Goal: Download file/media

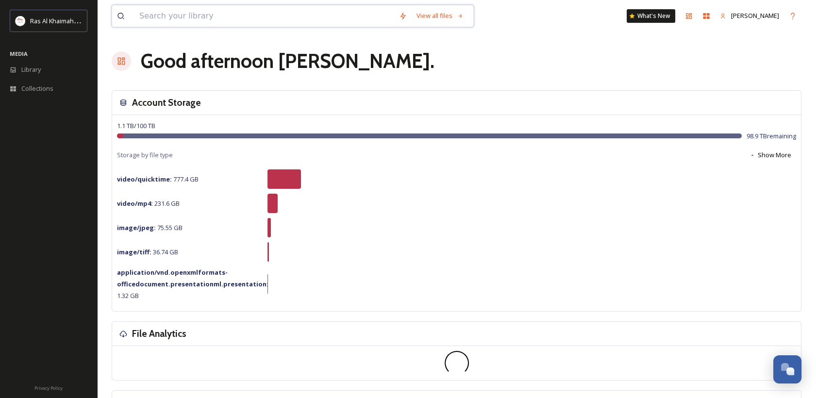
click at [182, 19] on input at bounding box center [264, 15] width 260 height 21
click at [30, 73] on span "Library" at bounding box center [30, 69] width 19 height 9
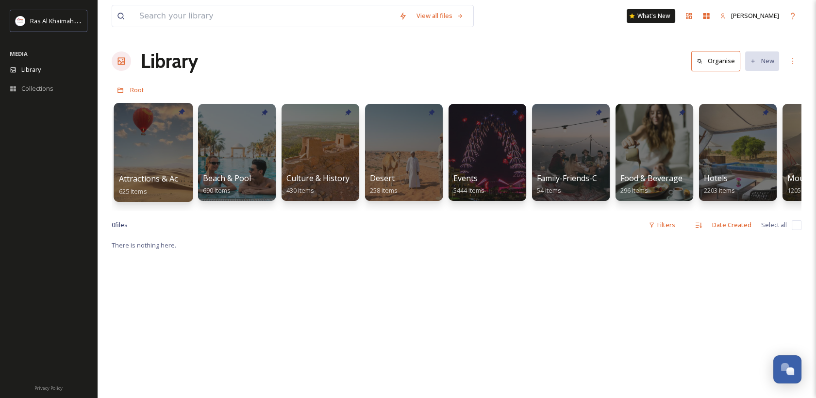
click at [159, 161] on div at bounding box center [153, 152] width 79 height 99
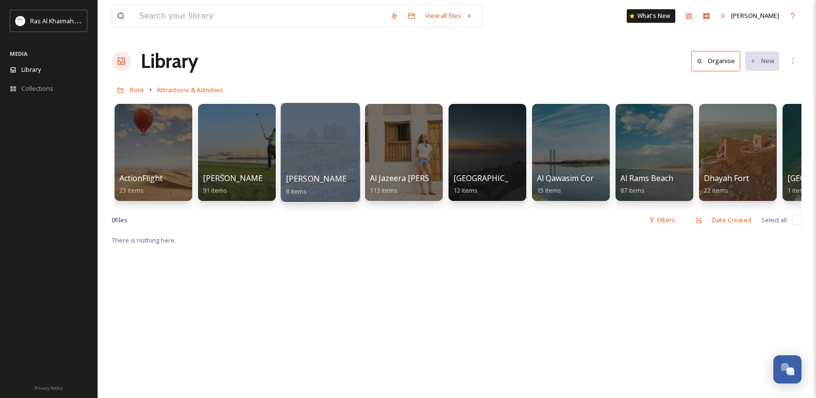
drag, startPoint x: 256, startPoint y: 209, endPoint x: 330, endPoint y: 200, distance: 75.2
click at [330, 200] on div "ActionFlight 23 items [PERSON_NAME] Golf Club 91 items [PERSON_NAME][GEOGRAPHIC…" at bounding box center [456, 155] width 689 height 112
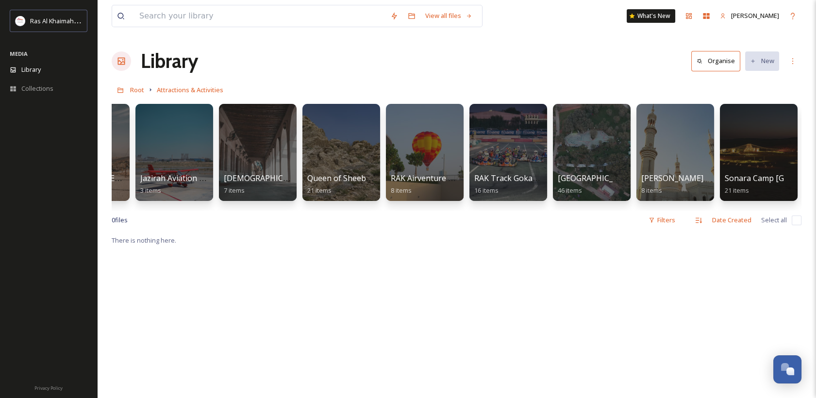
scroll to position [0, 978]
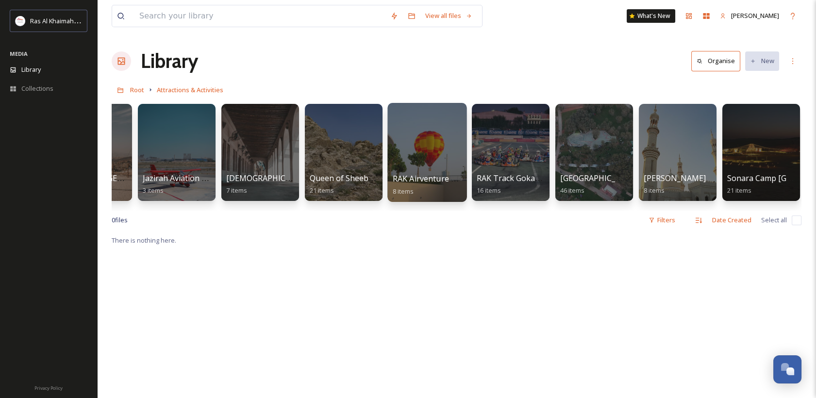
click at [405, 185] on link "RAK Airventure Tethered Hot Air Balloon 8 items" at bounding box center [469, 184] width 152 height 21
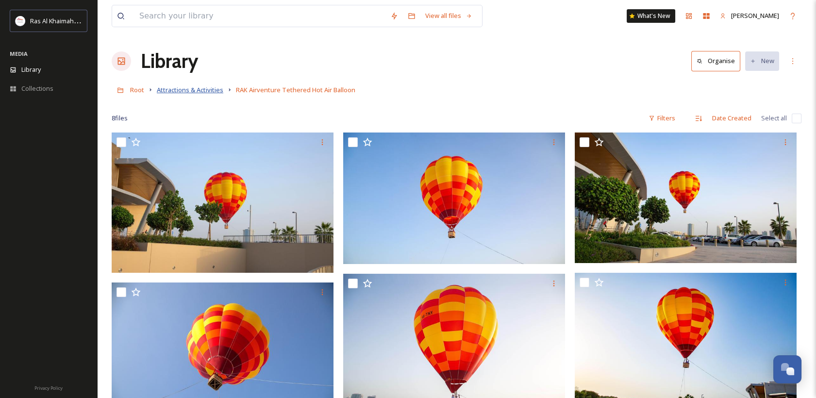
click at [168, 90] on span "Attractions & Activities" at bounding box center [190, 89] width 66 height 9
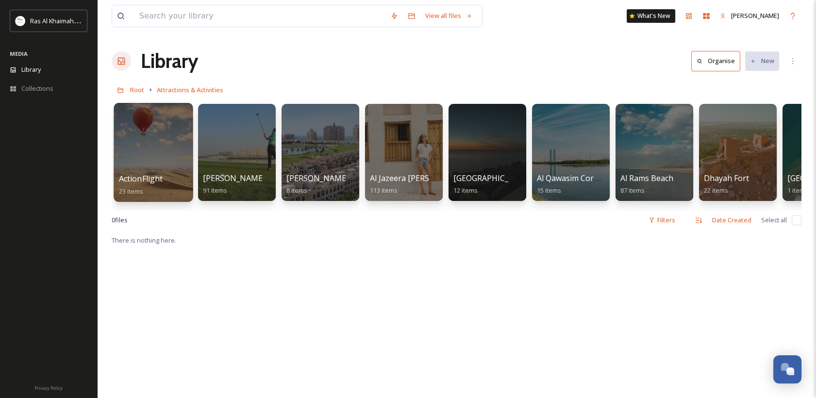
click at [128, 180] on span "ActionFlight" at bounding box center [141, 178] width 44 height 11
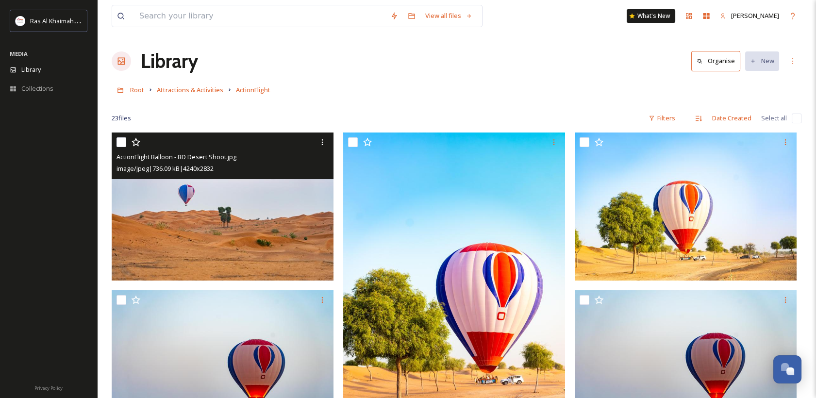
click at [237, 227] on img at bounding box center [223, 206] width 222 height 148
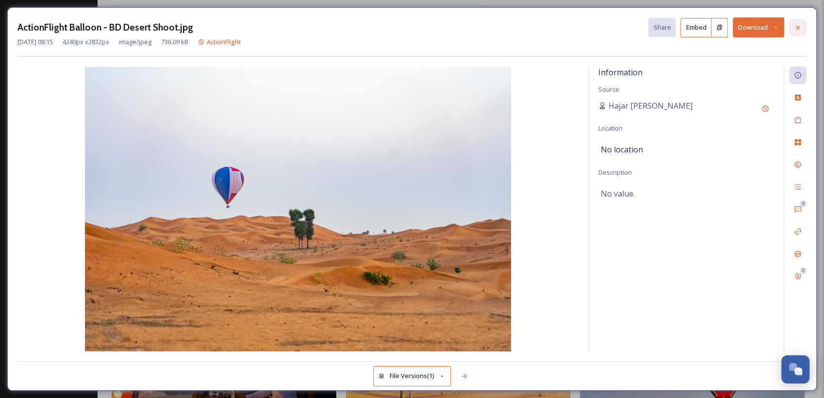
click at [797, 31] on icon at bounding box center [798, 28] width 8 height 8
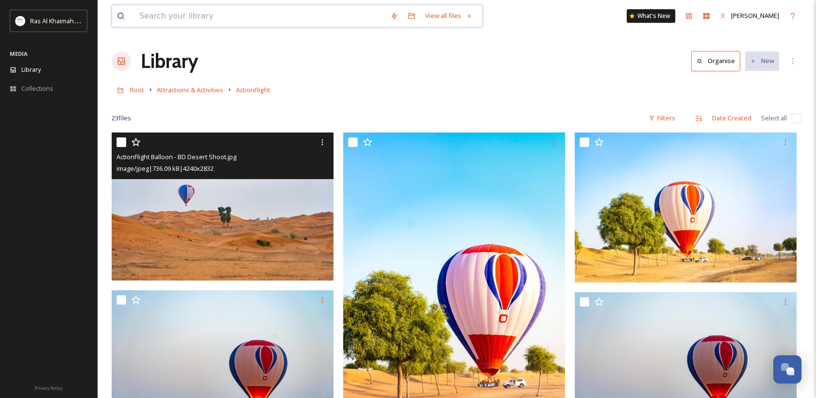
click at [151, 23] on input at bounding box center [259, 15] width 251 height 21
type input "dessert"
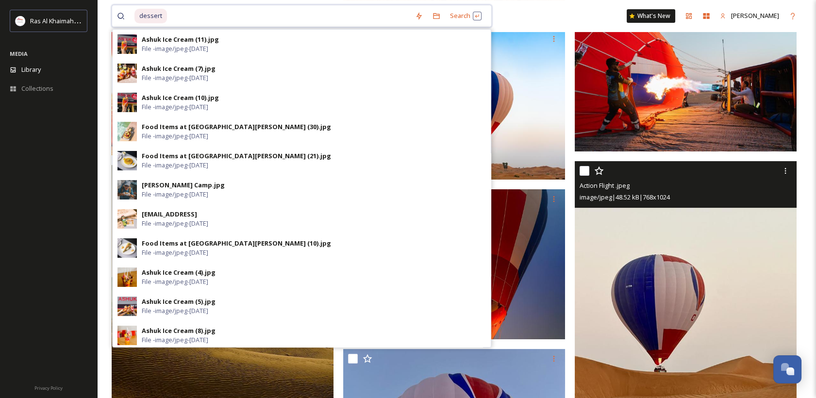
scroll to position [539, 0]
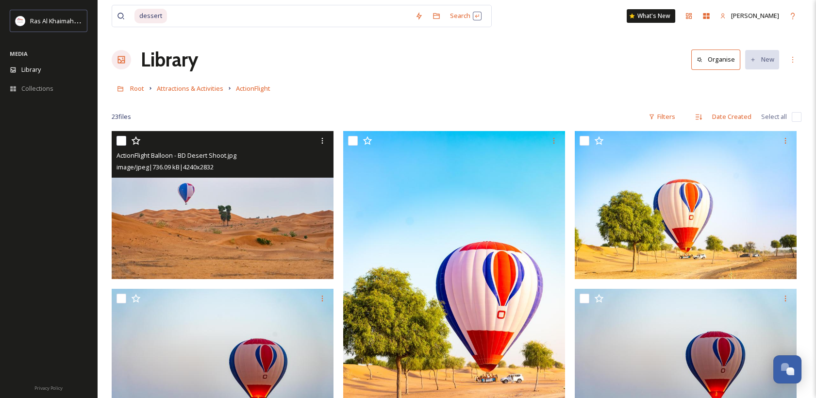
scroll to position [0, 0]
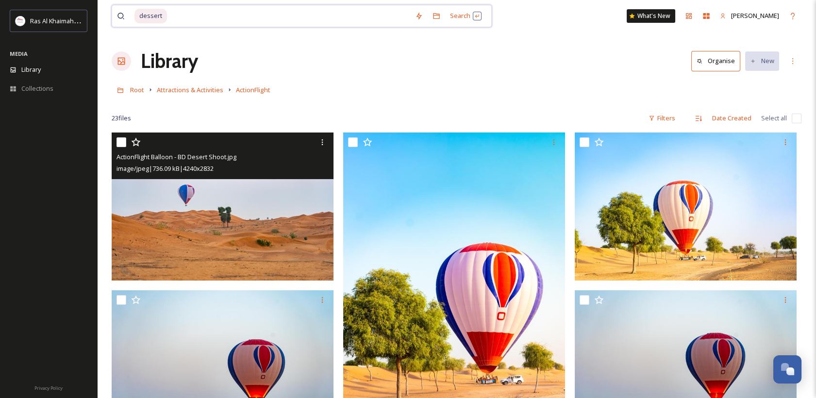
click at [185, 20] on input at bounding box center [289, 15] width 242 height 21
type input "desert"
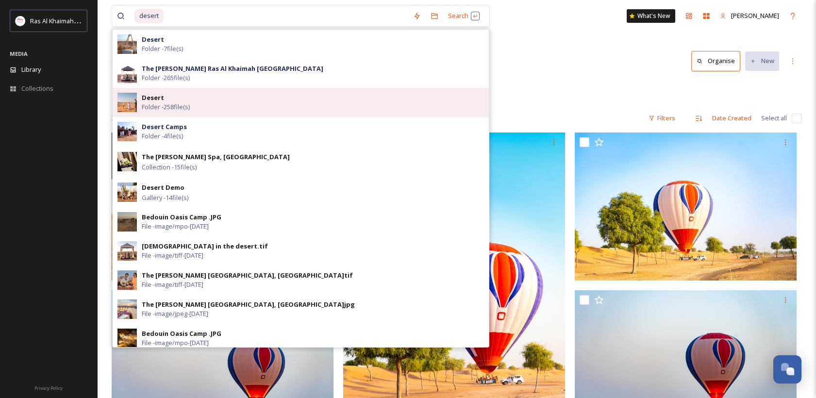
click at [223, 95] on div "Desert Folder - 258 file(s)" at bounding box center [313, 102] width 342 height 18
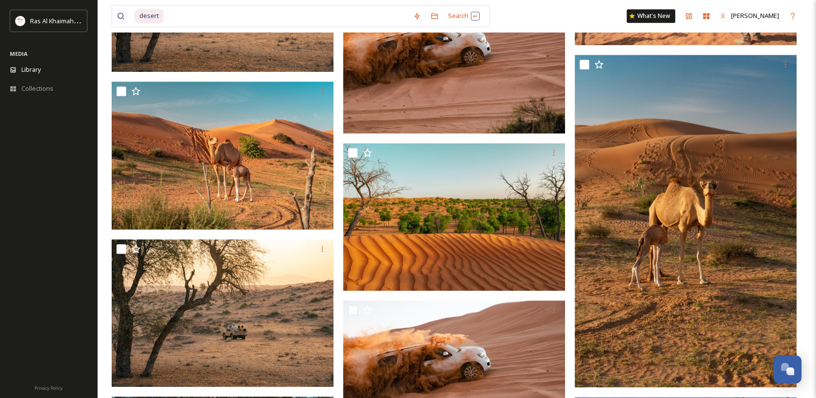
scroll to position [1132, 0]
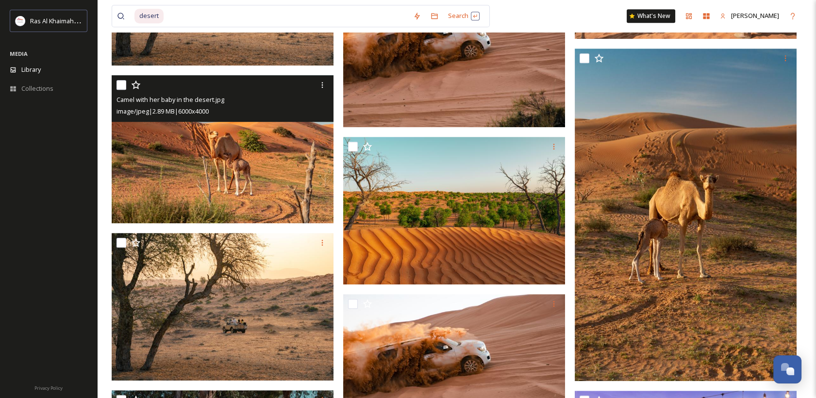
click at [225, 173] on img at bounding box center [223, 149] width 222 height 148
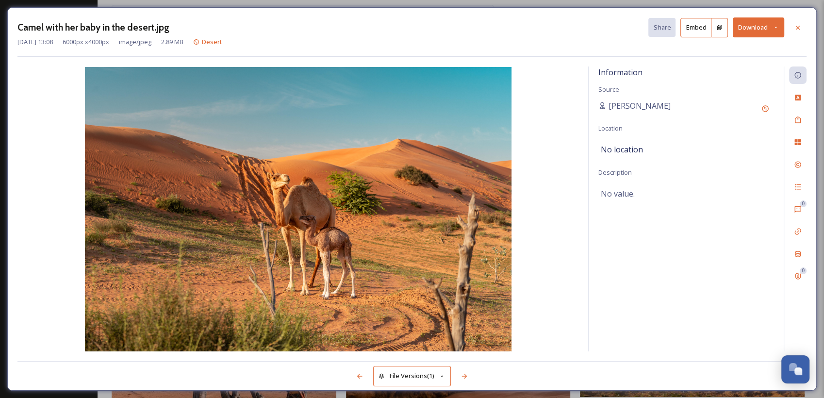
click at [763, 29] on button "Download" at bounding box center [758, 27] width 51 height 20
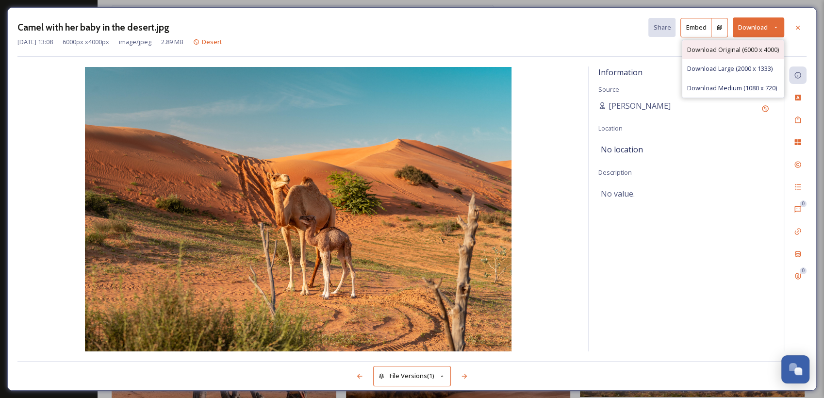
click at [754, 50] on span "Download Original (6000 x 4000)" at bounding box center [733, 49] width 92 height 9
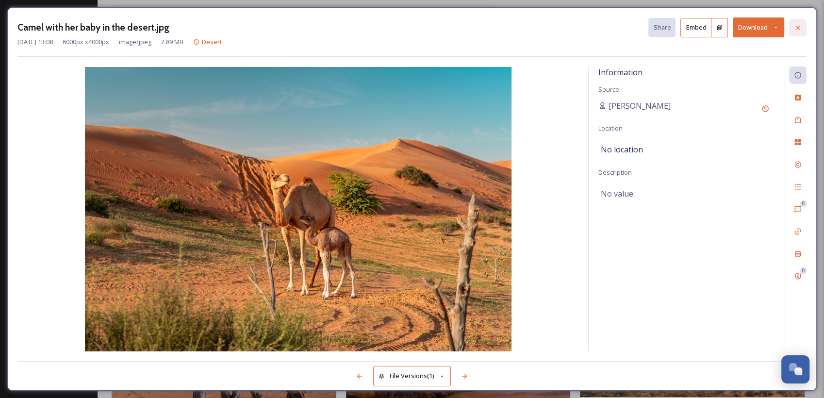
click at [800, 31] on div at bounding box center [797, 27] width 17 height 17
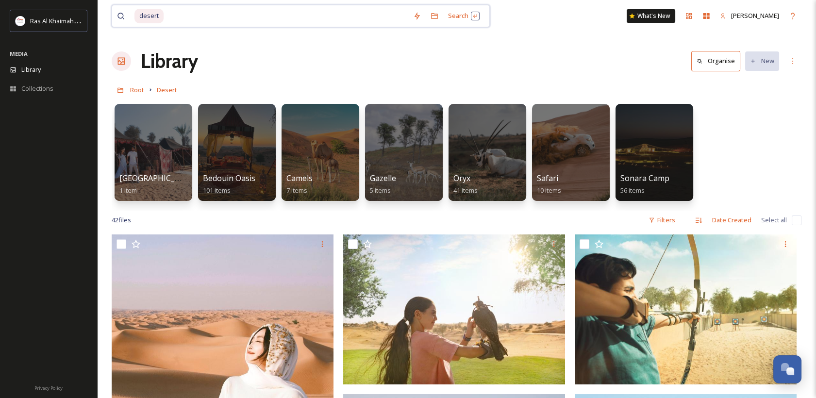
click at [188, 18] on input at bounding box center [286, 15] width 244 height 21
type input "d"
type input "oasisis"
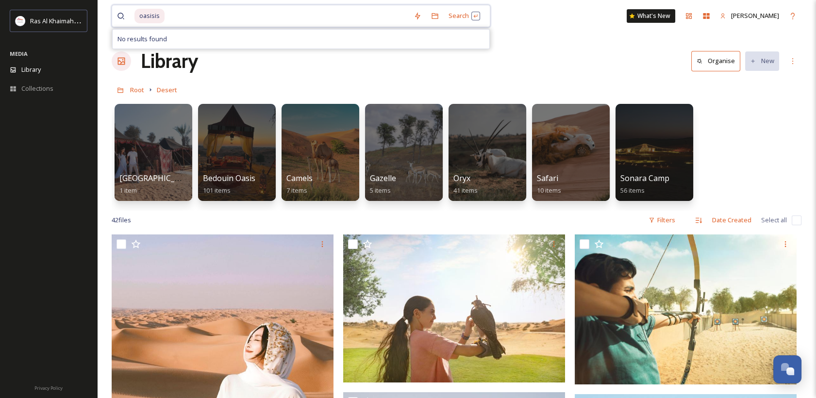
click at [187, 11] on input at bounding box center [286, 15] width 243 height 21
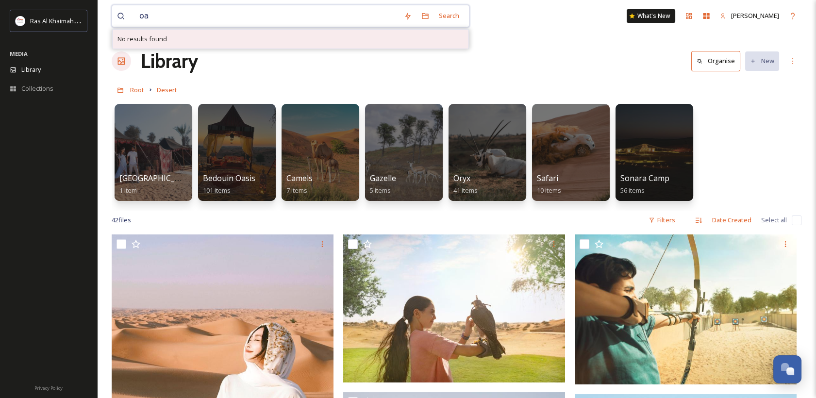
type input "o"
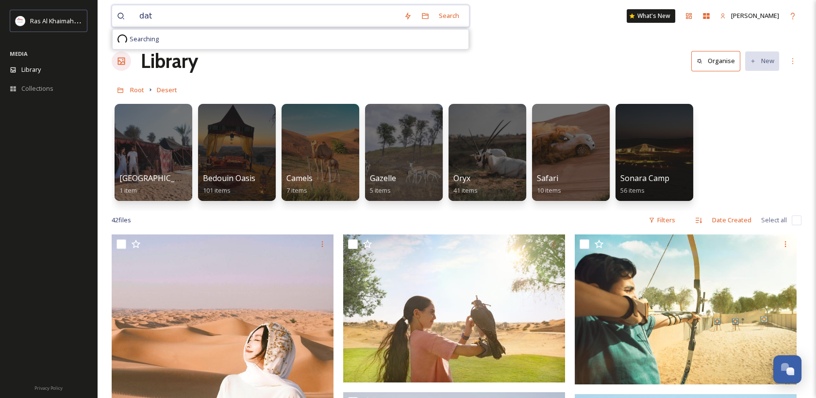
type input "date"
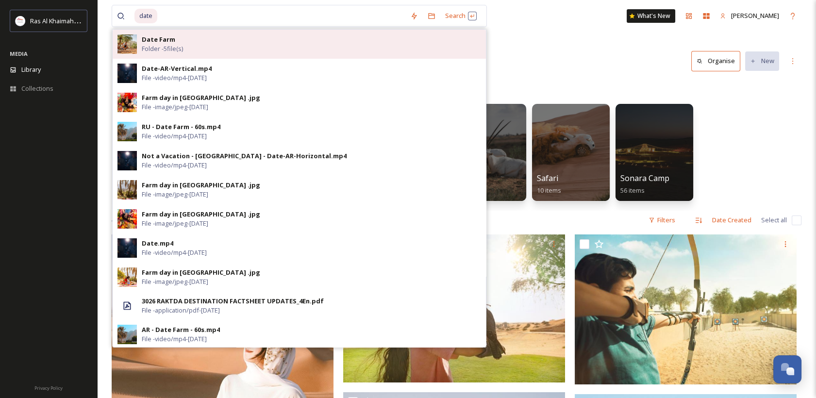
click at [266, 41] on div "Date Farm Folder - 5 file(s)" at bounding box center [311, 44] width 339 height 18
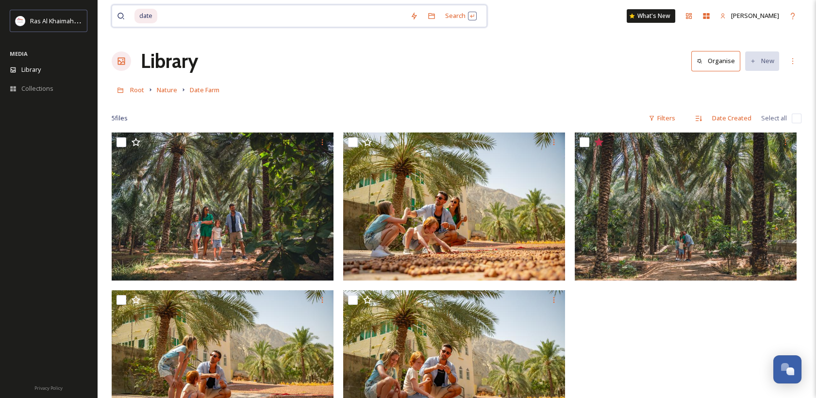
click at [194, 4] on div "date Search What's New [PERSON_NAME]" at bounding box center [456, 16] width 689 height 32
drag, startPoint x: 47, startPoint y: -25, endPoint x: 1, endPoint y: -32, distance: 46.2
click at [1, 0] on html "Ras Al Khaimah Tourism Development Authority MEDIA Library Collections Privacy …" at bounding box center [408, 265] width 816 height 530
type input "d"
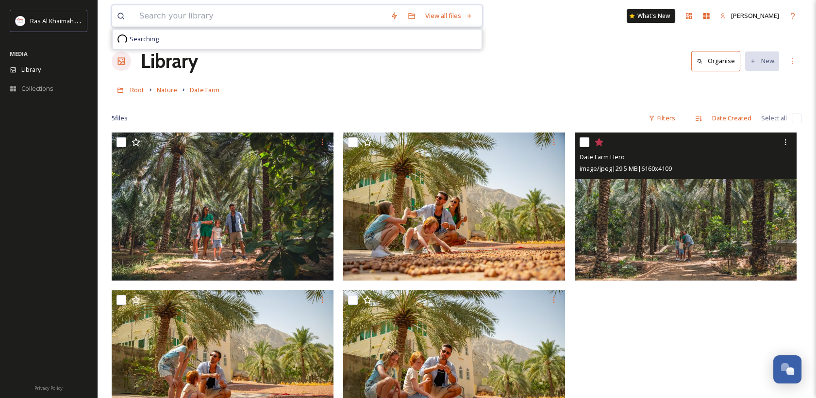
type input "p"
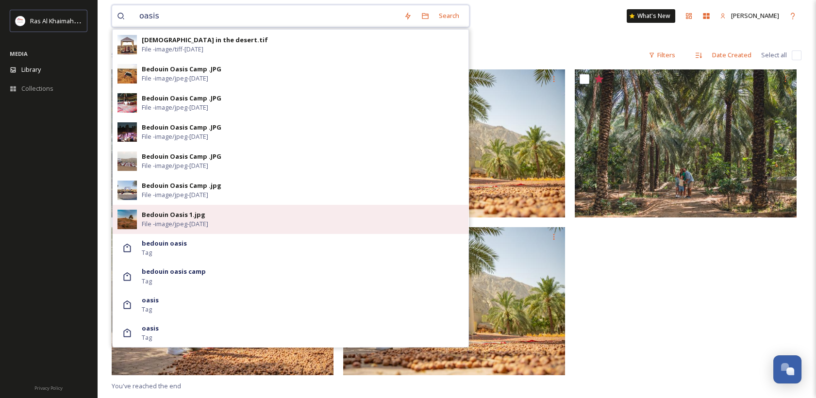
scroll to position [132, 0]
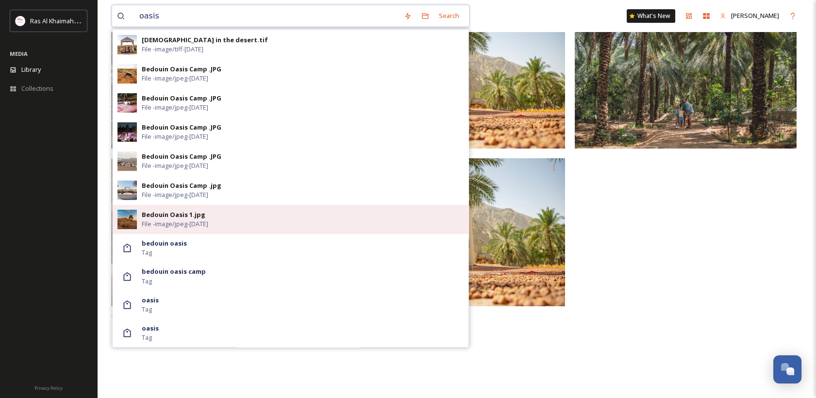
type input "oasis"
click at [219, 212] on div "Bedouin Oasis 1.jpg File - image/jpeg - [DATE]" at bounding box center [303, 219] width 322 height 18
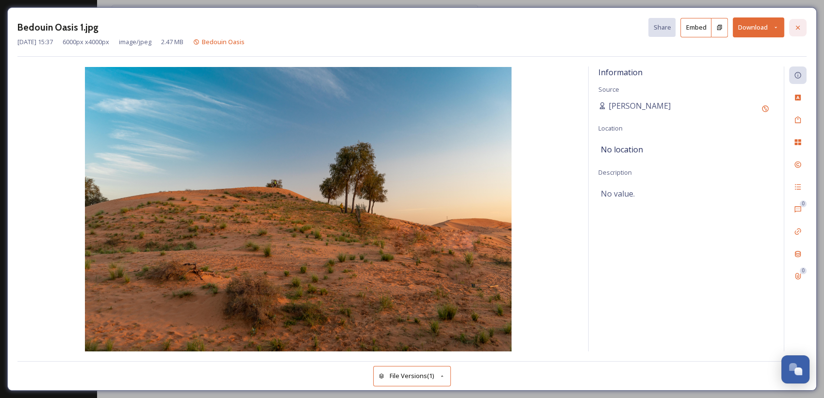
click at [798, 26] on icon at bounding box center [798, 28] width 8 height 8
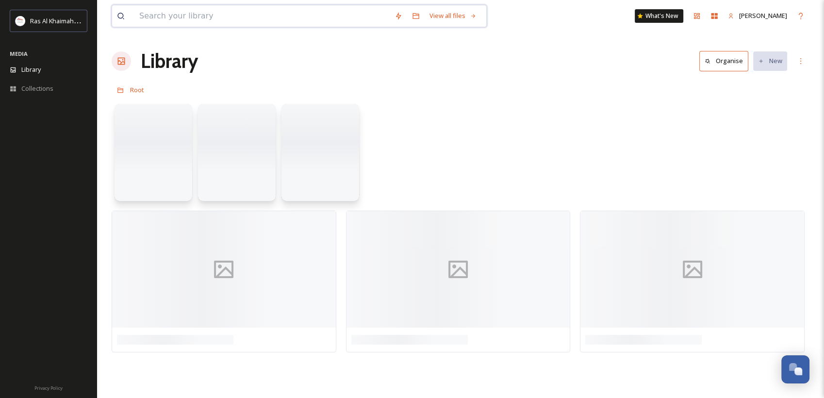
click at [222, 8] on input at bounding box center [261, 15] width 255 height 21
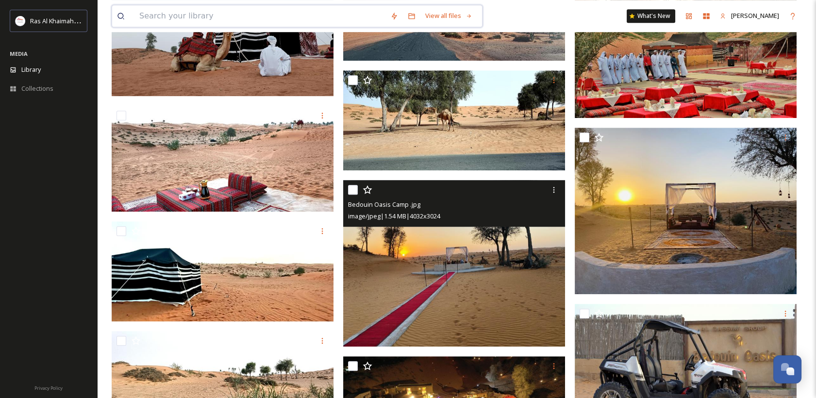
scroll to position [1456, 0]
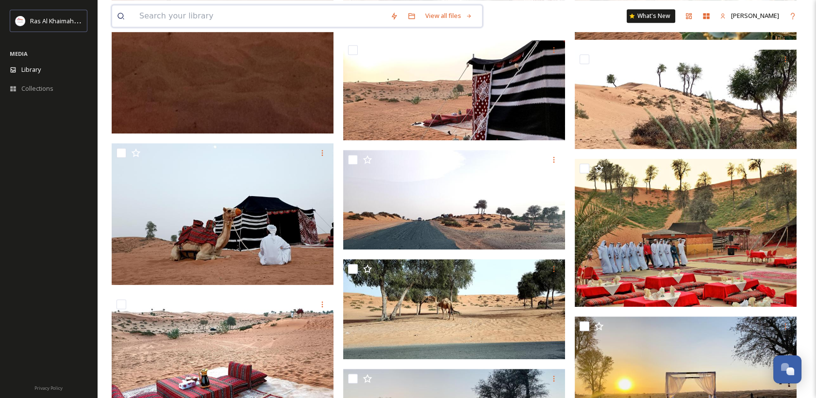
click at [250, 19] on input at bounding box center [259, 15] width 251 height 21
type input "jebel jais"
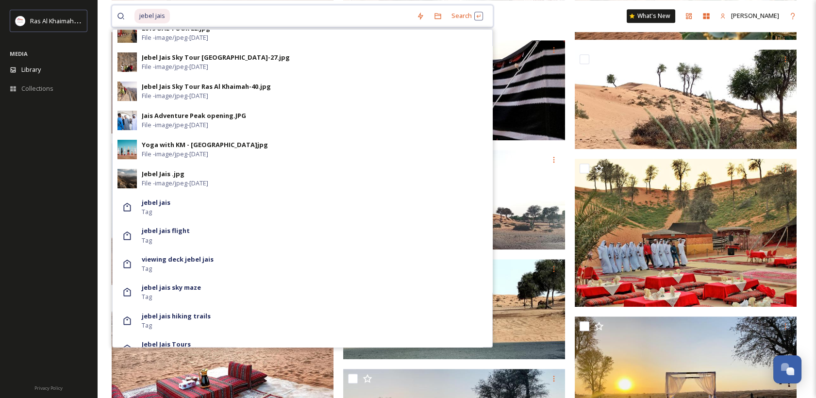
scroll to position [493, 0]
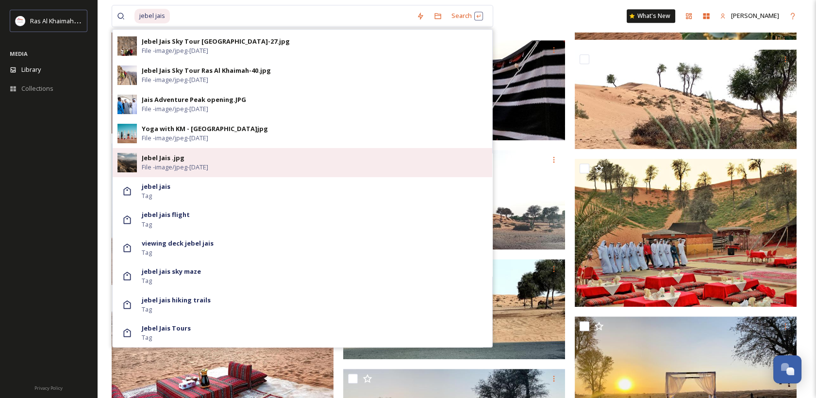
click at [239, 155] on div "Jebel Jais .jpg File - image/jpeg - [DATE]" at bounding box center [314, 162] width 345 height 18
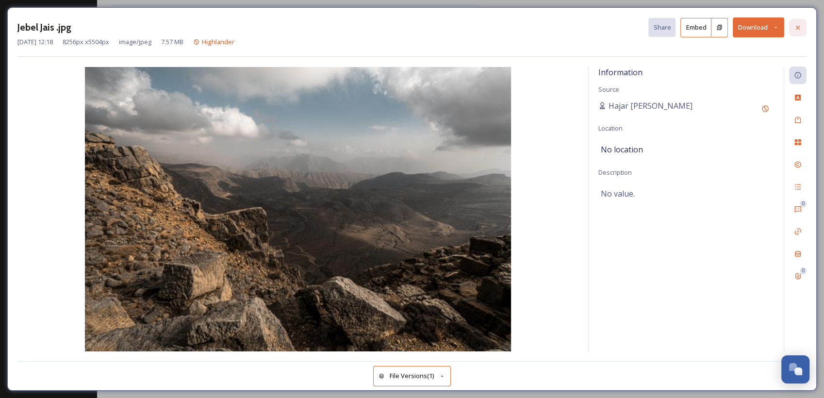
click at [800, 25] on icon at bounding box center [798, 28] width 8 height 8
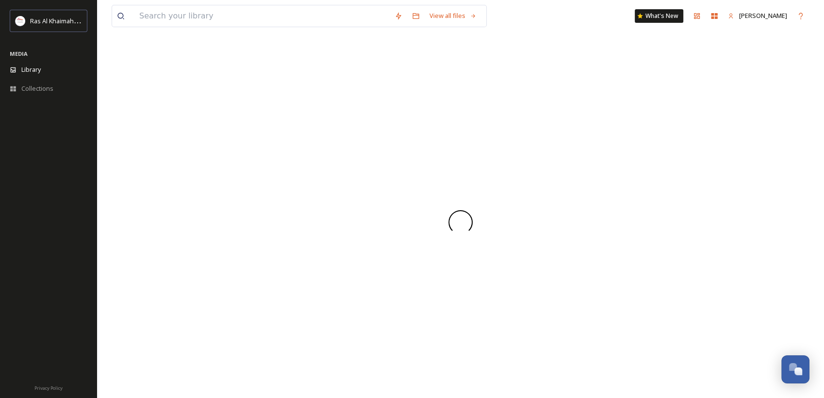
click at [212, 4] on div "View all files What's New [PERSON_NAME]" at bounding box center [461, 16] width 698 height 32
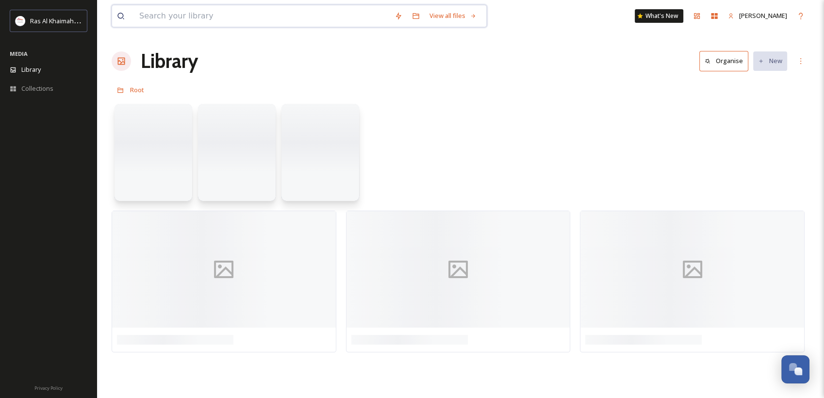
click at [217, 11] on input at bounding box center [261, 15] width 255 height 21
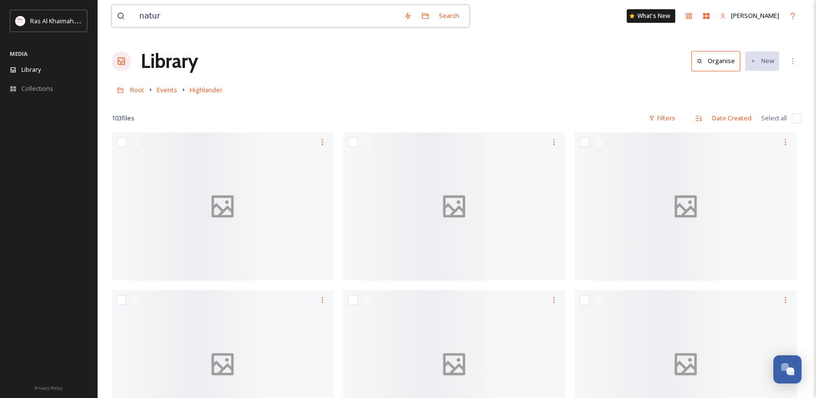
type input "nature"
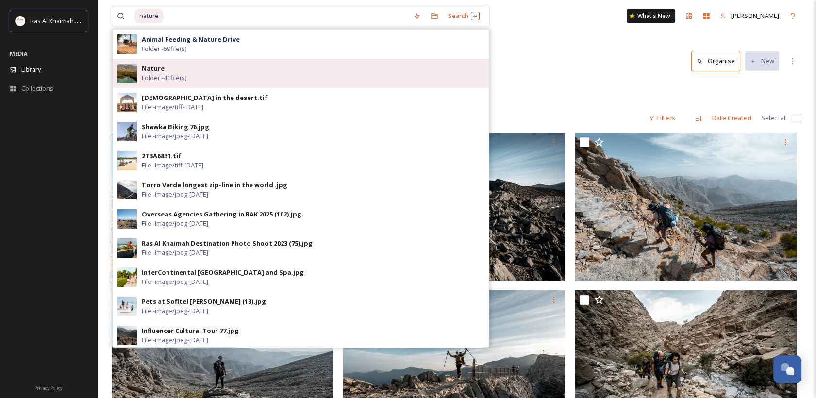
click at [175, 64] on div "Nature Folder - 41 file(s)" at bounding box center [313, 73] width 342 height 18
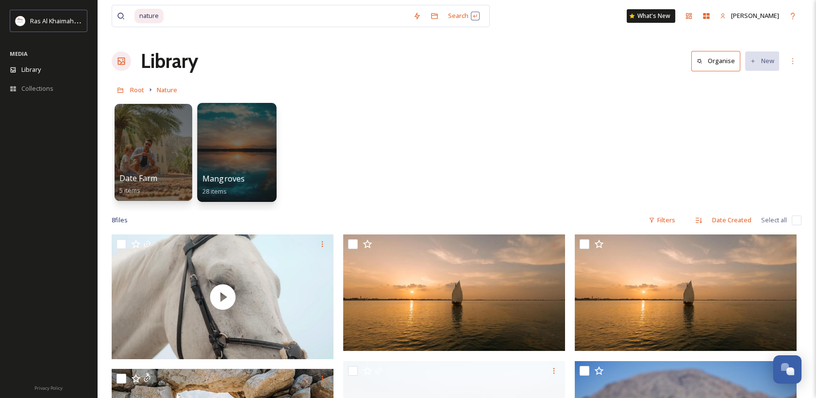
click at [245, 111] on div at bounding box center [236, 152] width 79 height 99
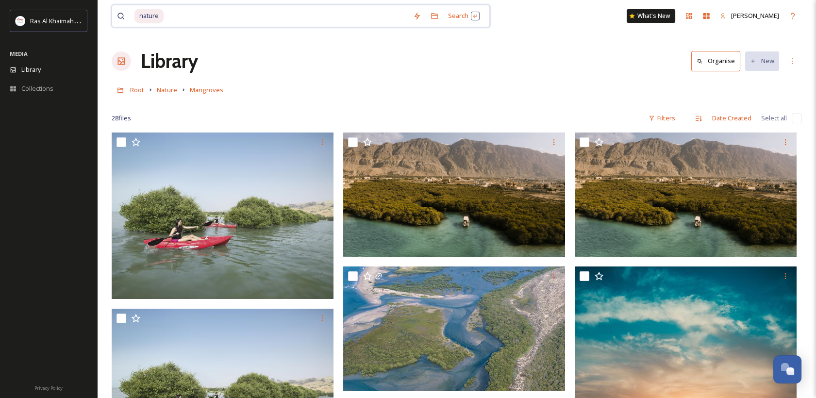
click at [169, 16] on input at bounding box center [286, 15] width 244 height 21
type input "n"
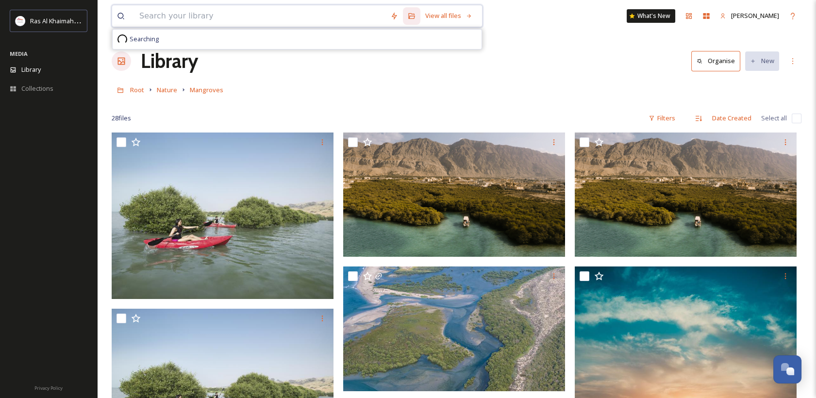
paste input "Dhayah"
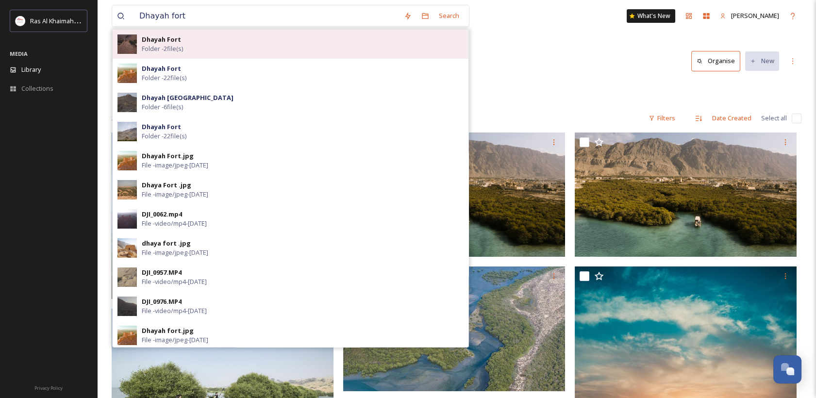
click at [198, 45] on div "Dhayah Fort Folder - 2 file(s)" at bounding box center [303, 44] width 322 height 18
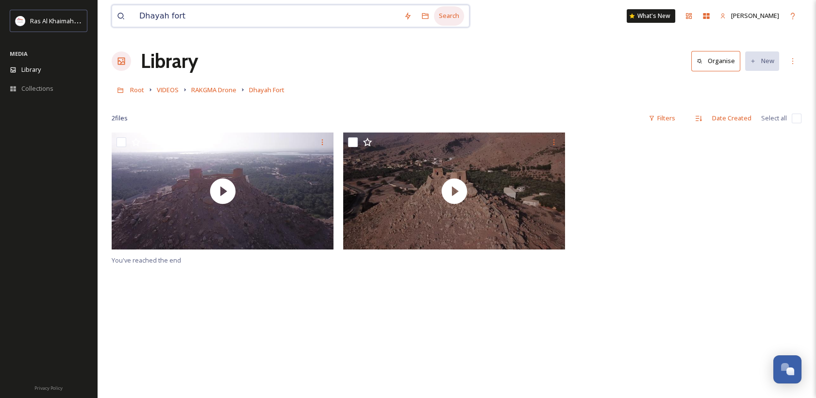
drag, startPoint x: 167, startPoint y: 16, endPoint x: 428, endPoint y: 16, distance: 261.0
click at [424, 15] on div "Dhayah fort Search" at bounding box center [291, 16] width 358 height 22
type input "Dhayah"
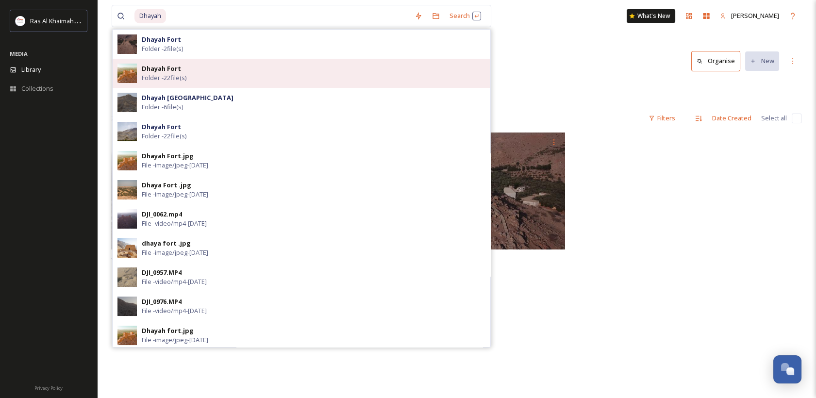
click at [182, 71] on div "Dhayah Fort Folder - 22 file(s)" at bounding box center [314, 73] width 344 height 18
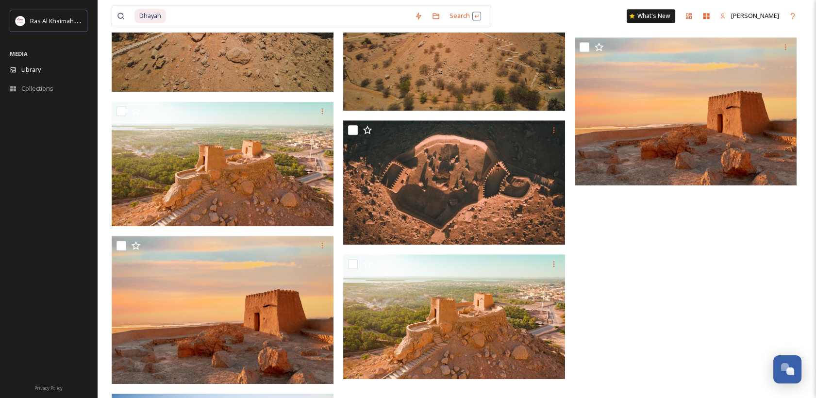
scroll to position [1021, 0]
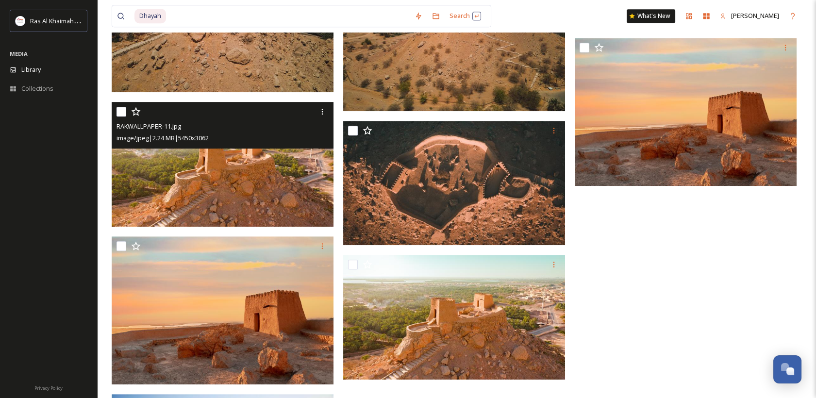
click at [233, 161] on img at bounding box center [223, 164] width 222 height 125
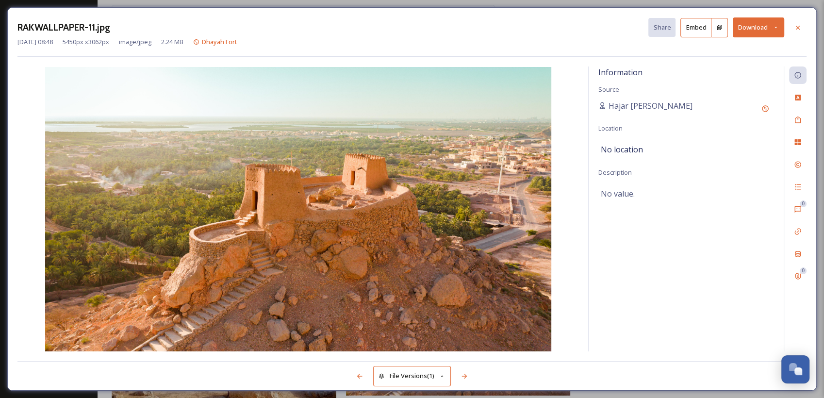
click at [775, 24] on icon at bounding box center [775, 27] width 6 height 6
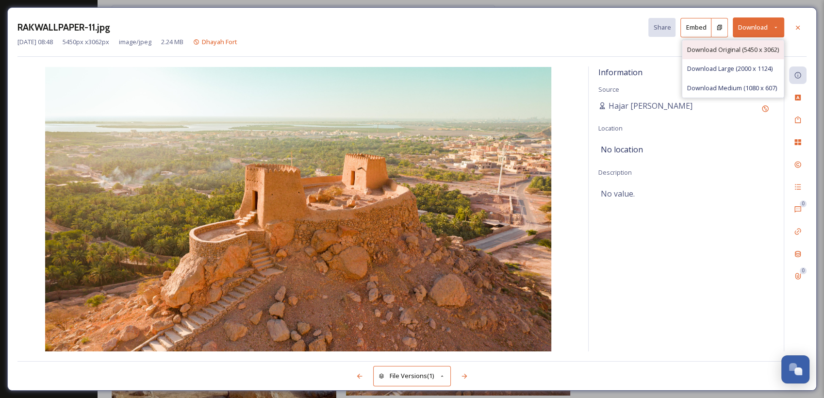
click at [742, 52] on span "Download Original (5450 x 3062)" at bounding box center [733, 49] width 92 height 9
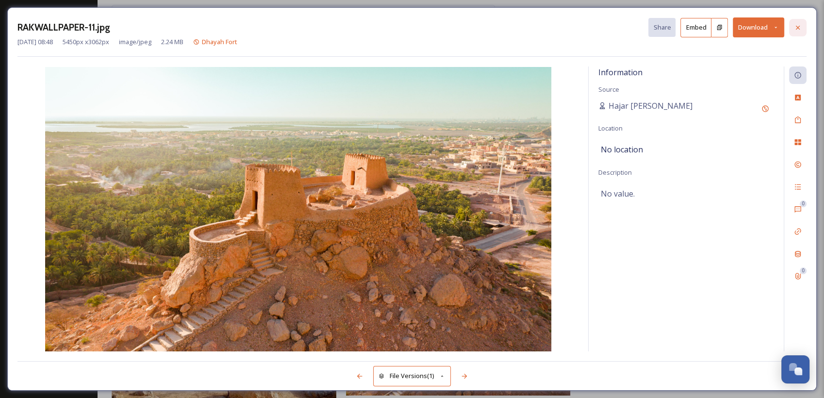
click at [799, 25] on icon at bounding box center [798, 28] width 8 height 8
